Goal: Task Accomplishment & Management: Manage account settings

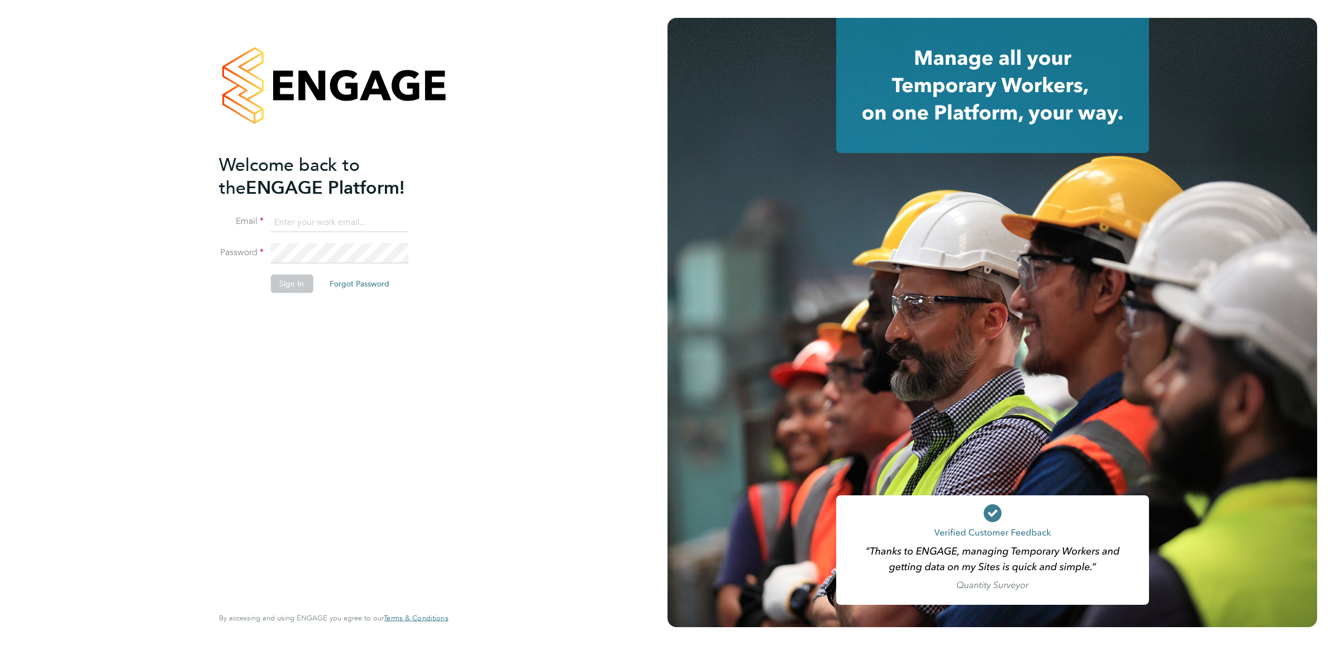
type input "Nikki.Hobden@cpplc.com"
click at [293, 289] on button "Sign In" at bounding box center [291, 284] width 42 height 18
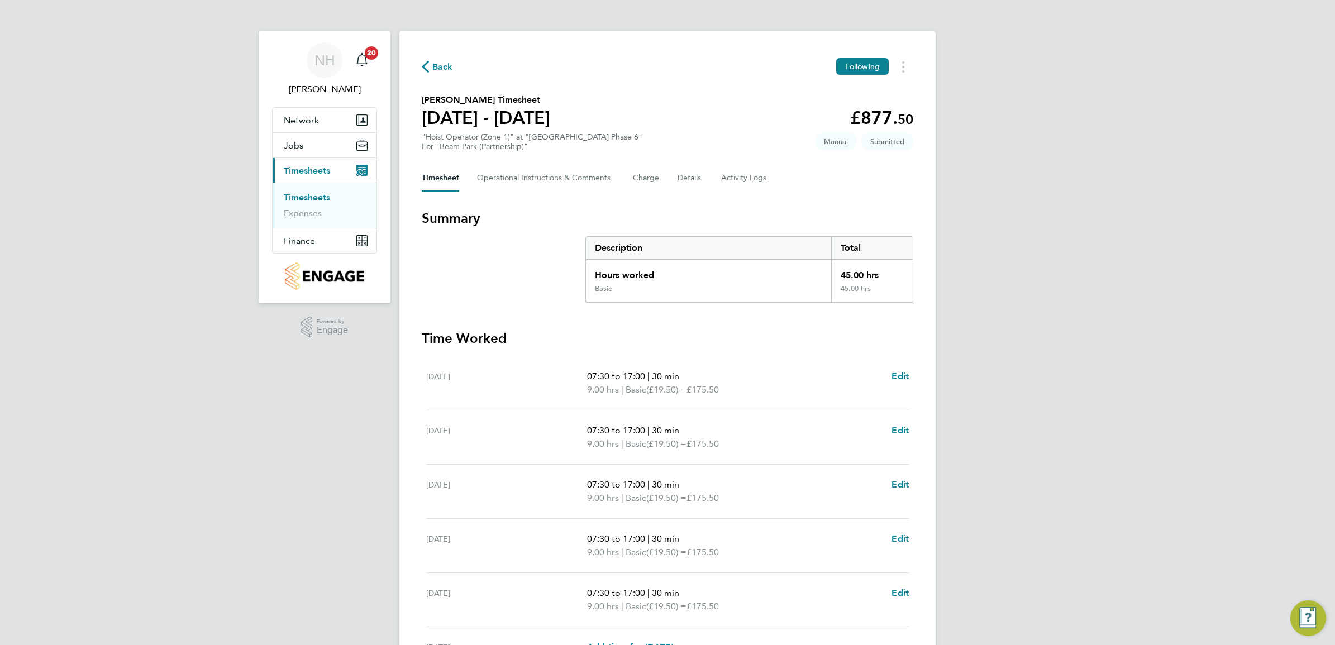
click at [440, 65] on span "Back" at bounding box center [442, 66] width 21 height 13
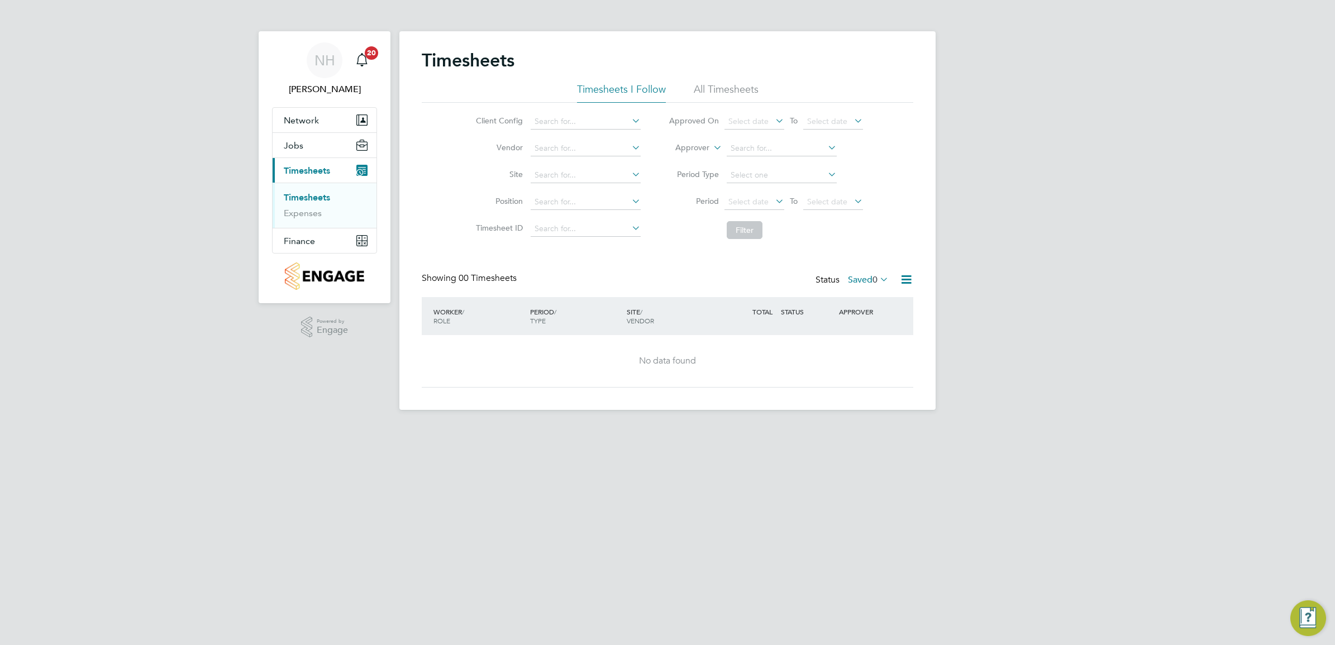
click at [293, 196] on link "Timesheets" at bounding box center [307, 197] width 46 height 11
click at [859, 280] on label "Saved 0" at bounding box center [868, 279] width 41 height 11
click at [859, 331] on li "Submitted" at bounding box center [853, 332] width 51 height 16
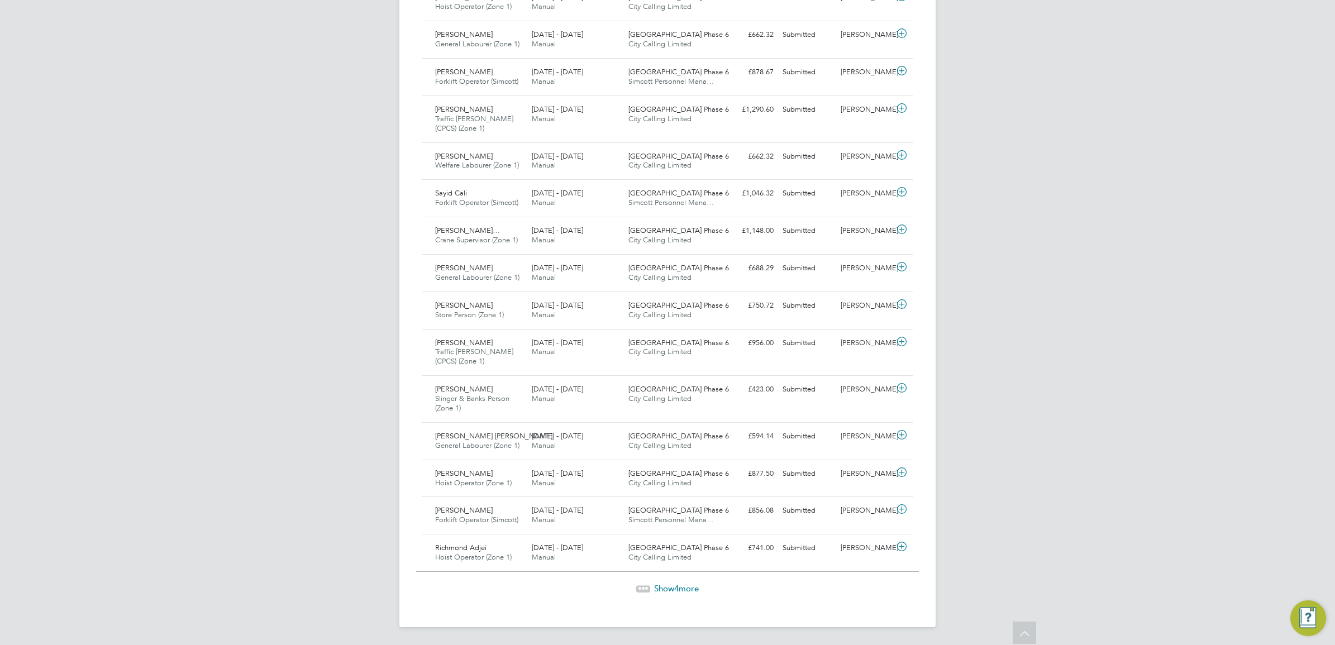
click at [660, 591] on span "Show 4 more" at bounding box center [676, 588] width 45 height 11
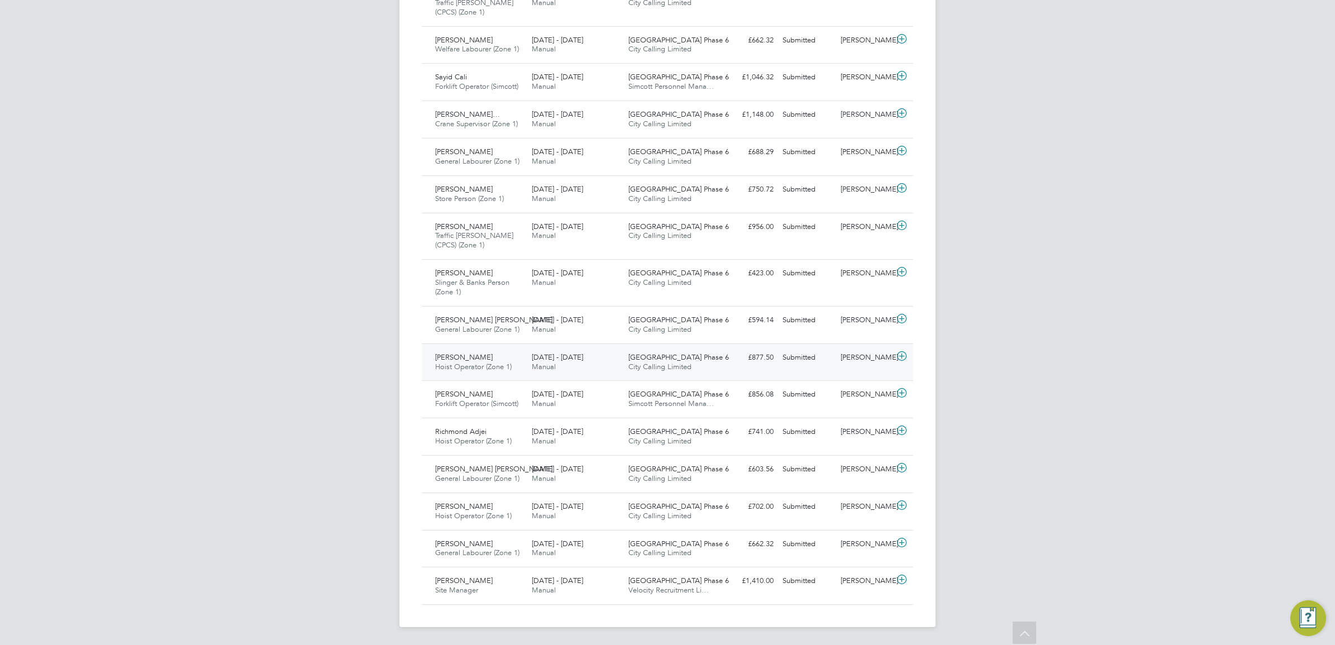
click at [854, 351] on div "[PERSON_NAME]" at bounding box center [865, 358] width 58 height 18
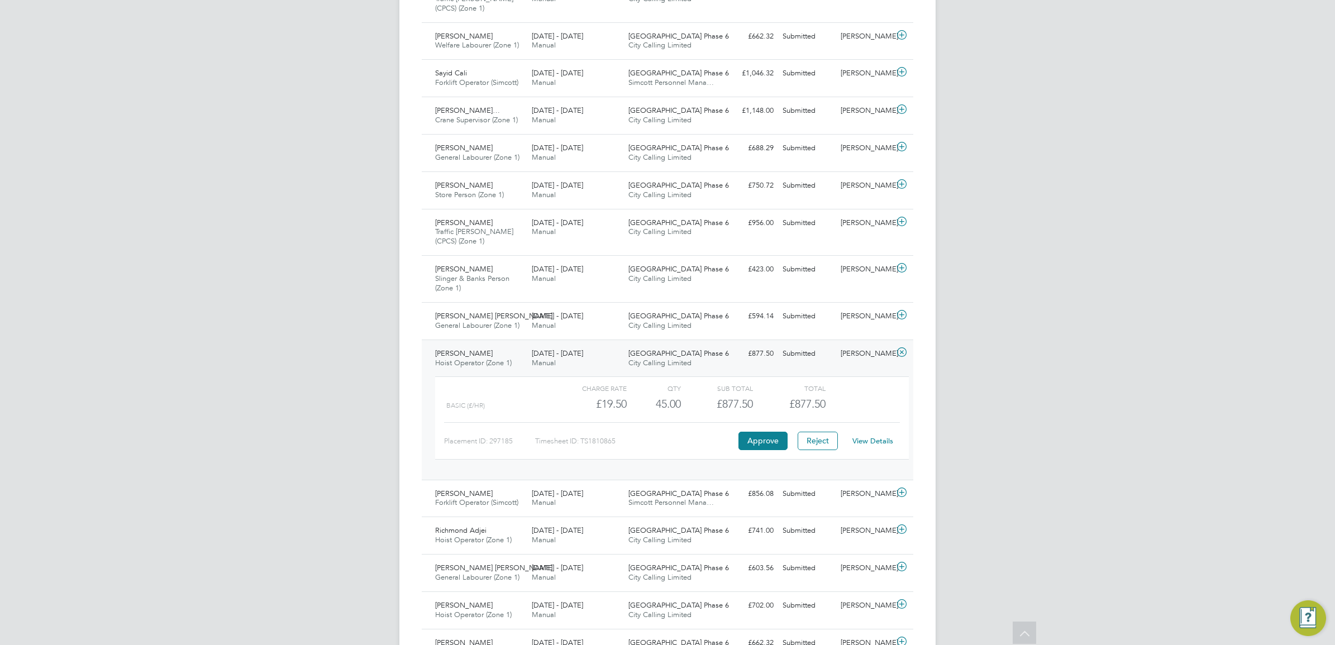
click at [860, 443] on link "View Details" at bounding box center [873, 440] width 41 height 9
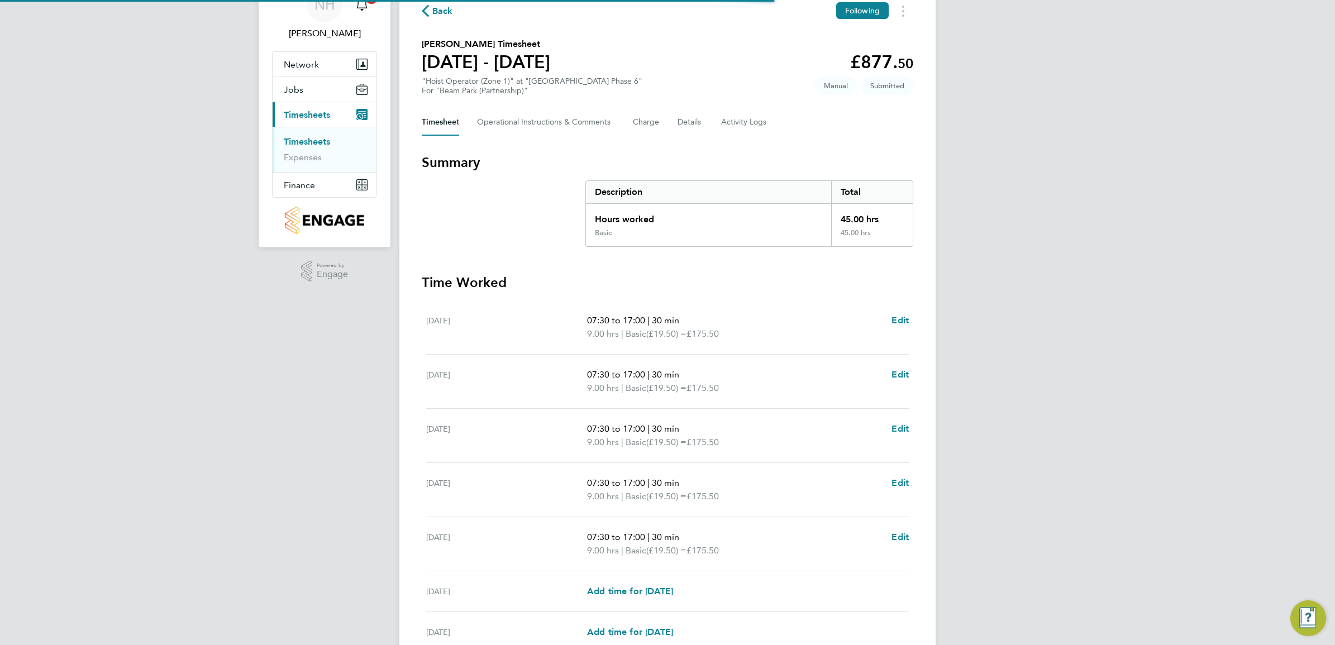
scroll to position [163, 0]
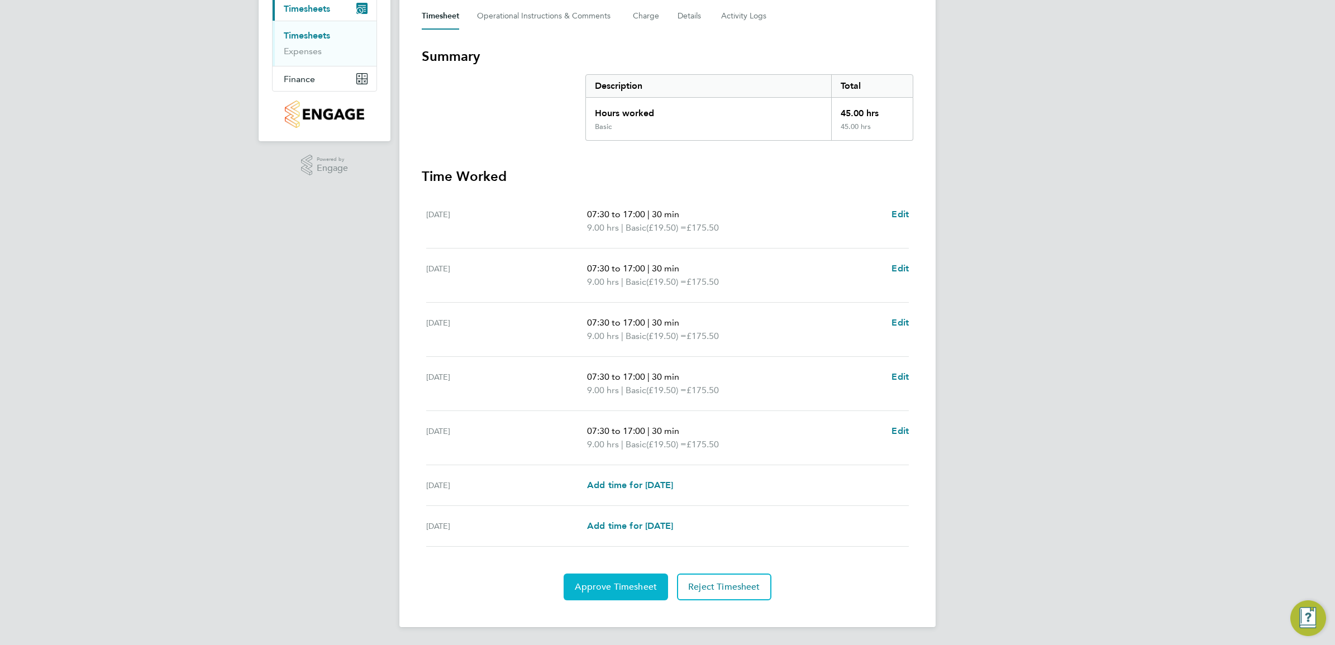
click at [625, 577] on button "Approve Timesheet" at bounding box center [616, 587] width 104 height 27
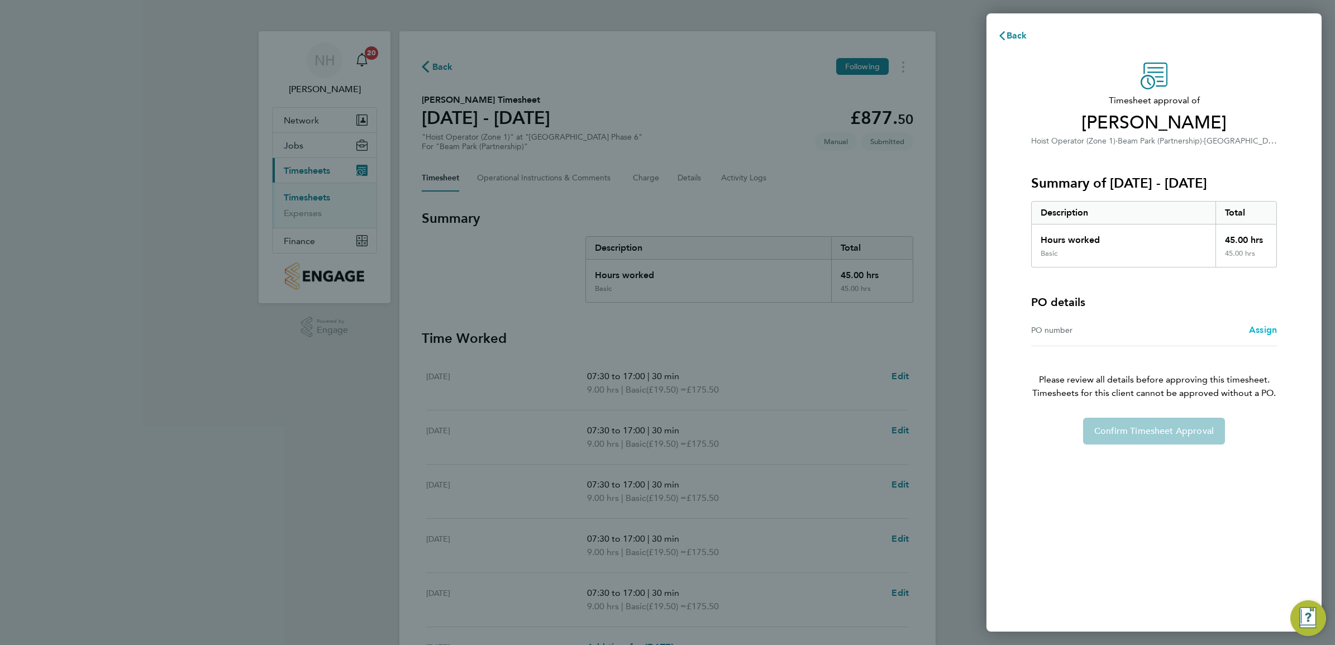
click at [1258, 329] on span "Assign" at bounding box center [1263, 330] width 28 height 11
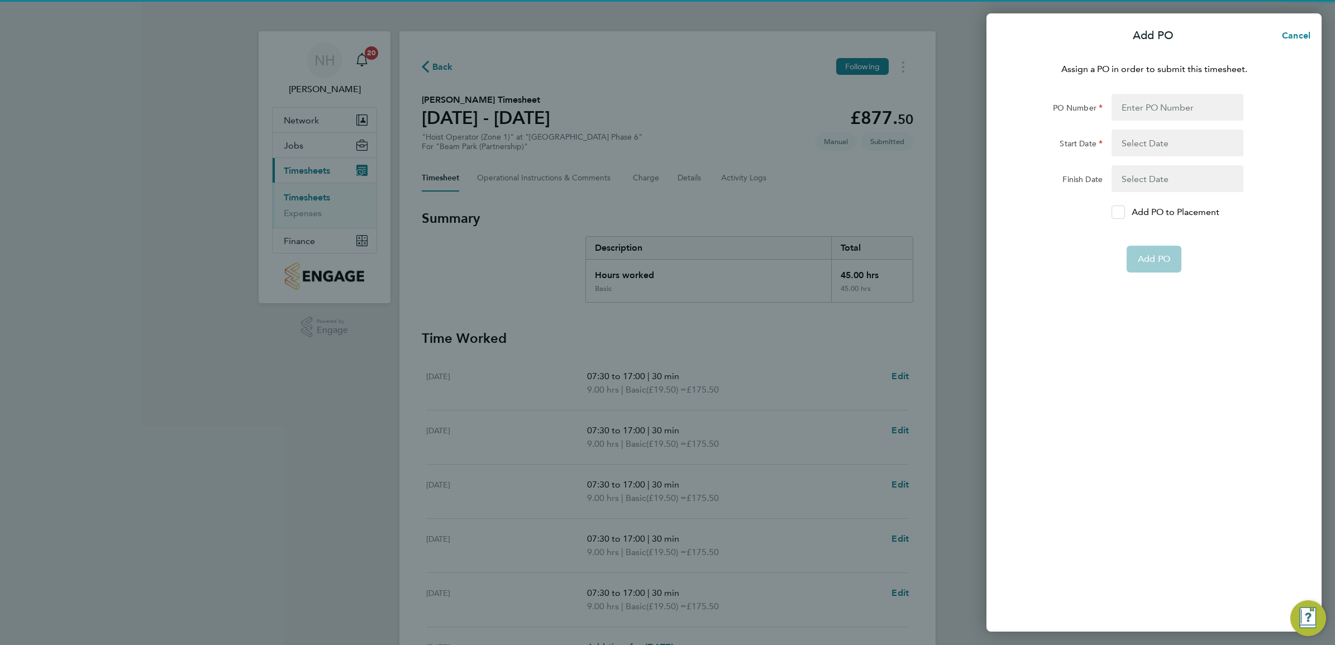
click at [1115, 209] on icon at bounding box center [1118, 212] width 8 height 7
click at [1122, 212] on input "Add PO to Placement" at bounding box center [1122, 212] width 0 height 0
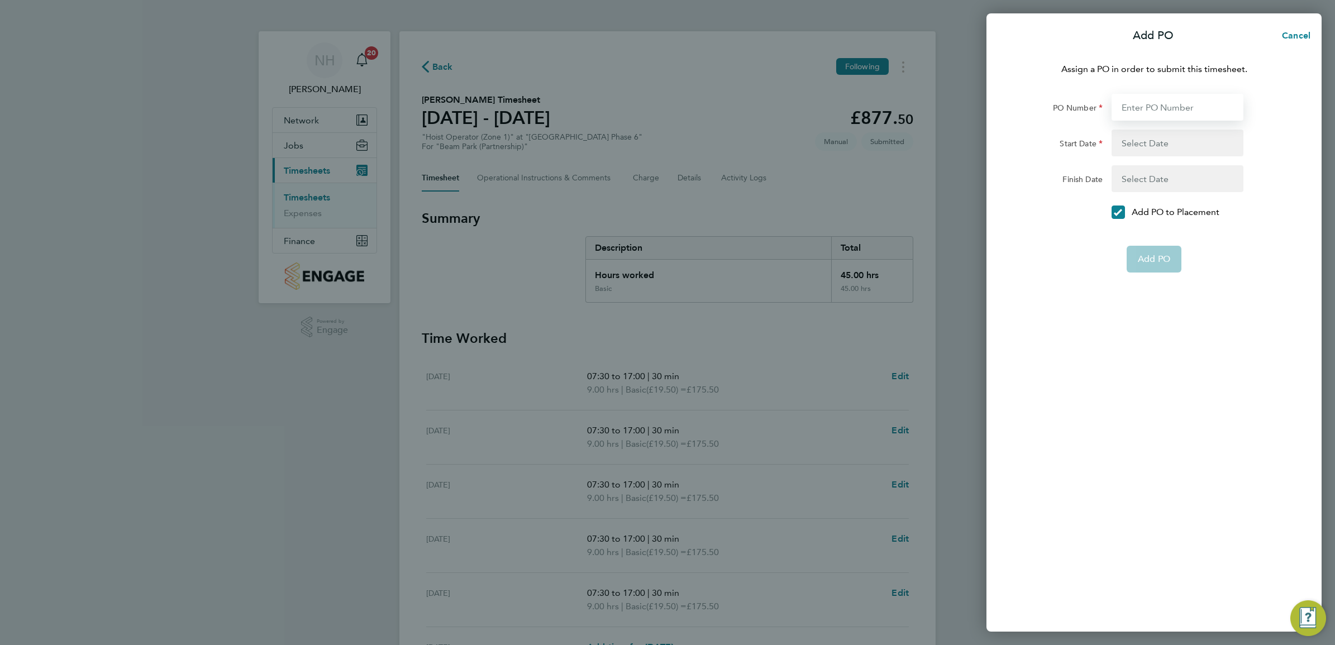
drag, startPoint x: 1115, startPoint y: 99, endPoint x: 1115, endPoint y: 107, distance: 7.8
click at [1115, 99] on input "PO Number" at bounding box center [1178, 107] width 132 height 27
type input "H66979"
type input "[DATE]"
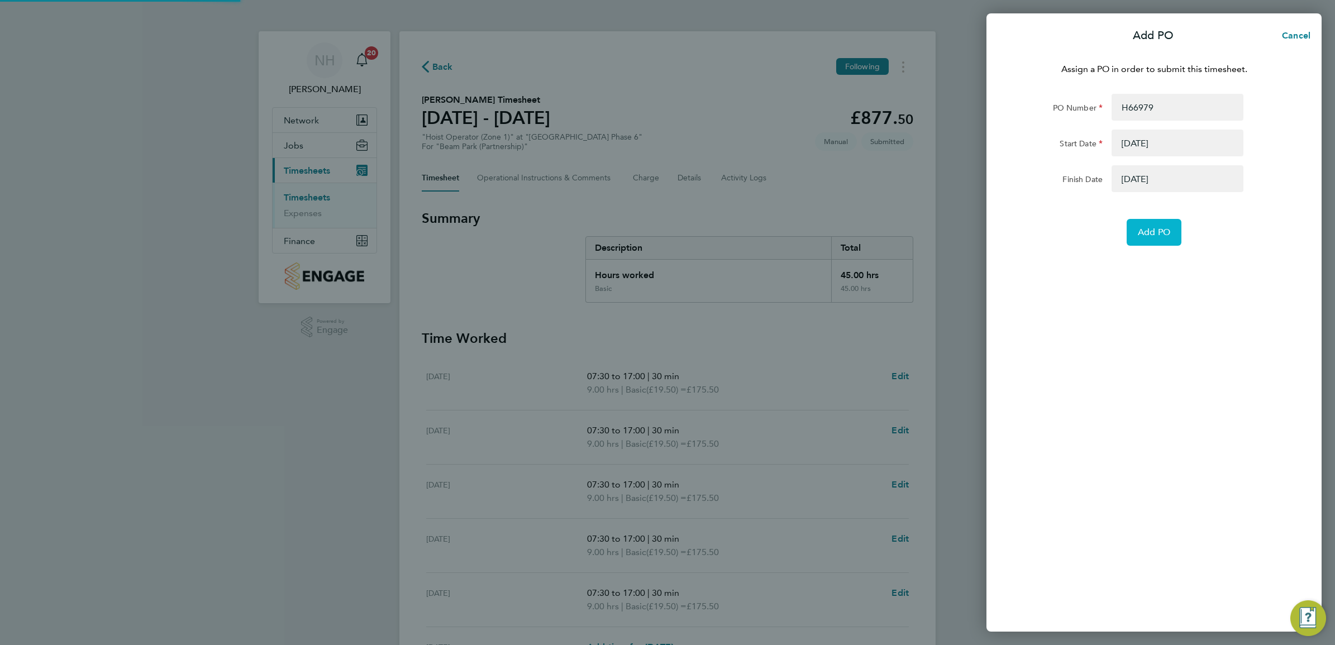
click at [1157, 235] on span "Add PO" at bounding box center [1154, 232] width 32 height 11
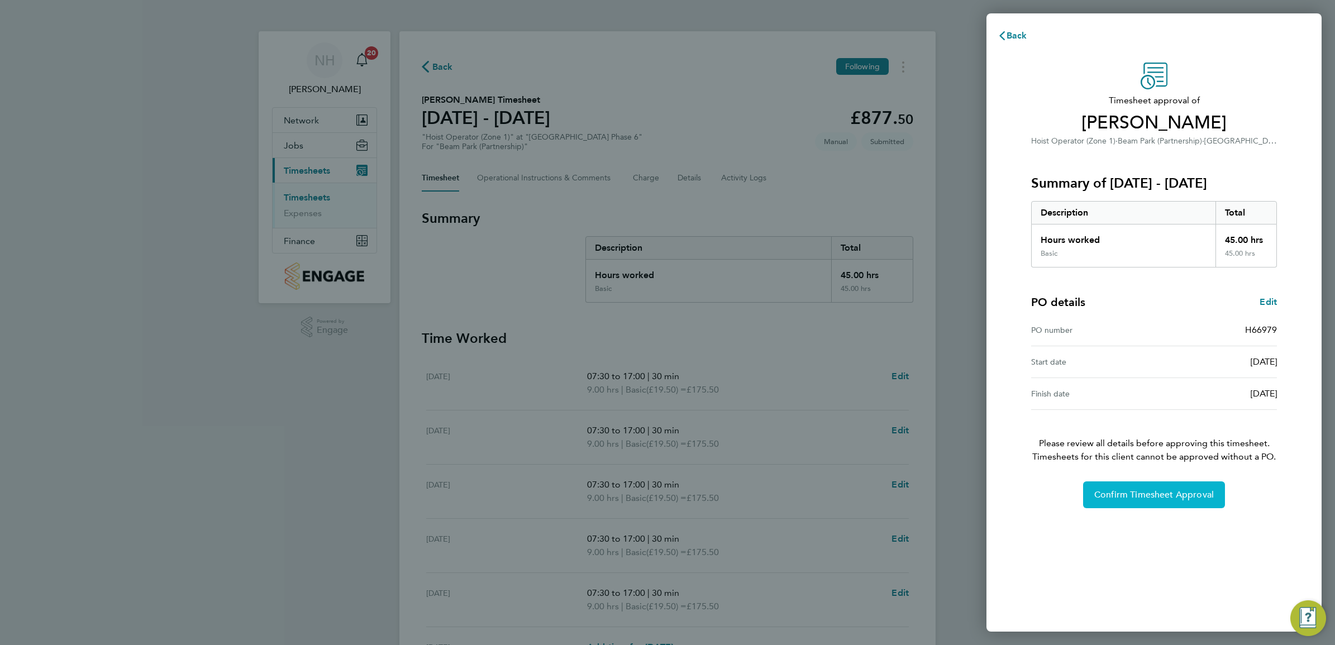
click at [1129, 496] on span "Confirm Timesheet Approval" at bounding box center [1155, 494] width 120 height 11
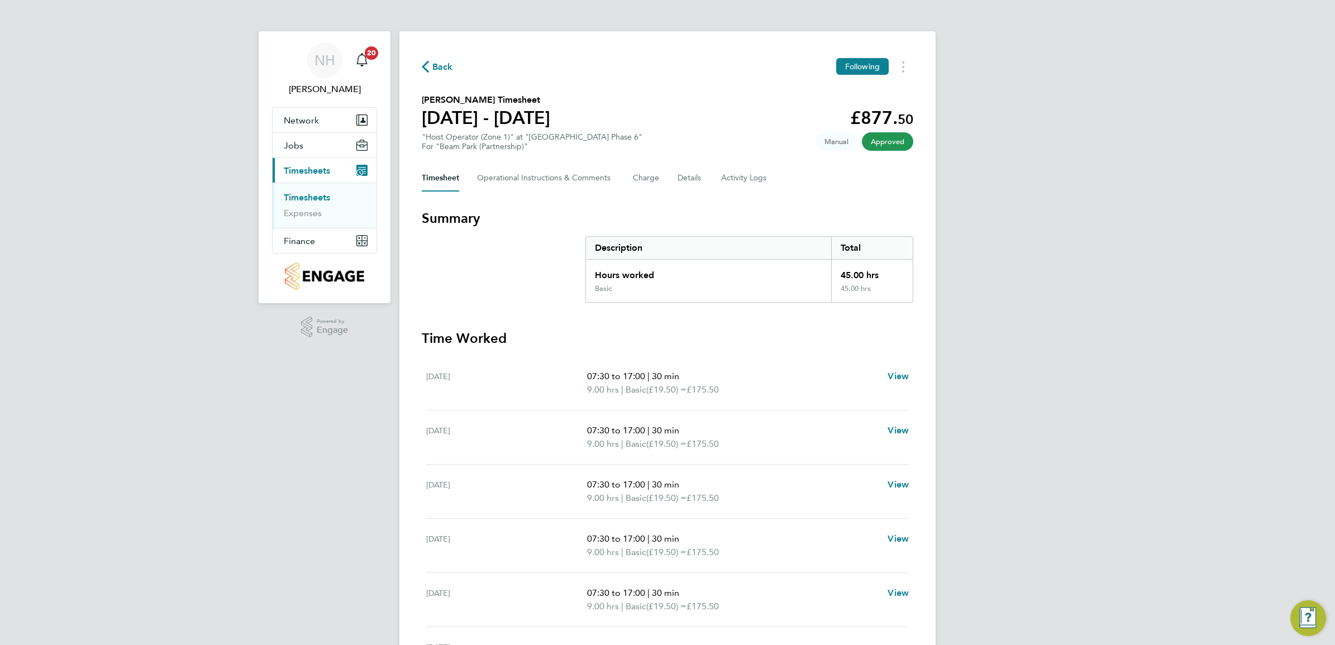
click at [439, 64] on span "Back" at bounding box center [442, 66] width 21 height 13
